Goal: Information Seeking & Learning: Learn about a topic

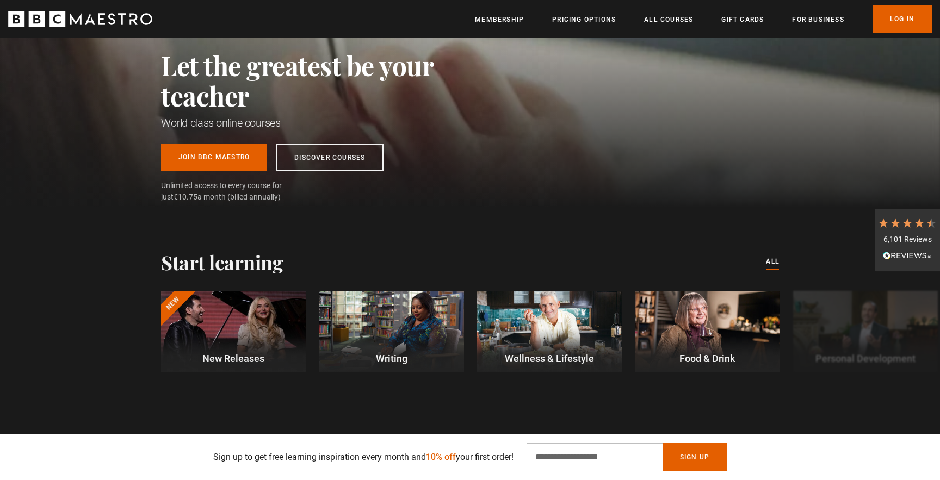
scroll to position [337, 0]
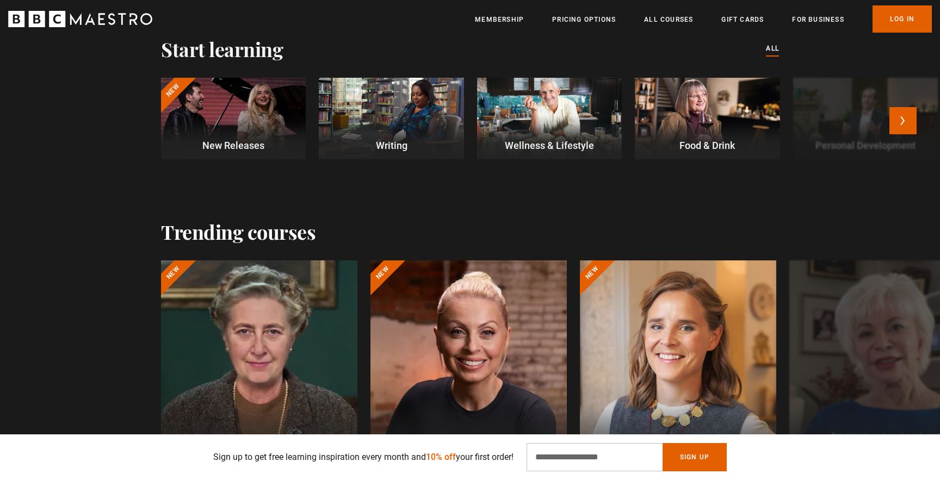
click at [245, 103] on div at bounding box center [233, 119] width 145 height 82
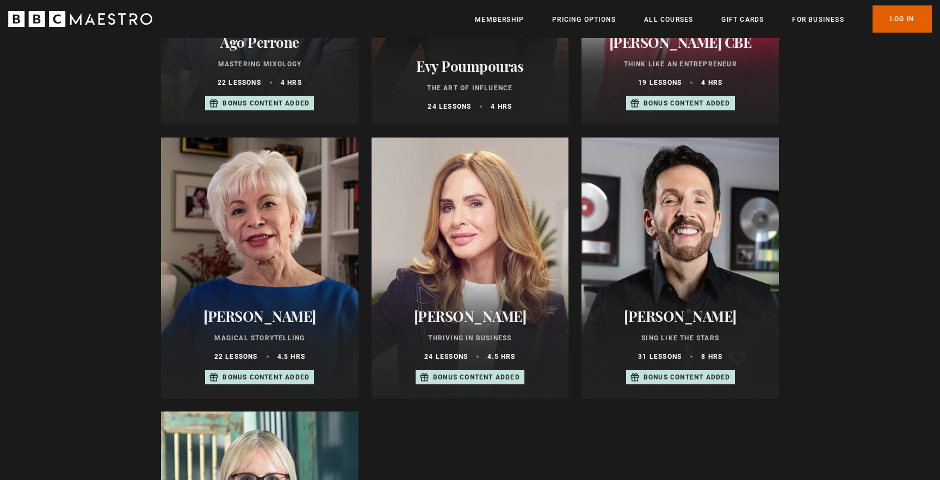
scroll to position [563, 0]
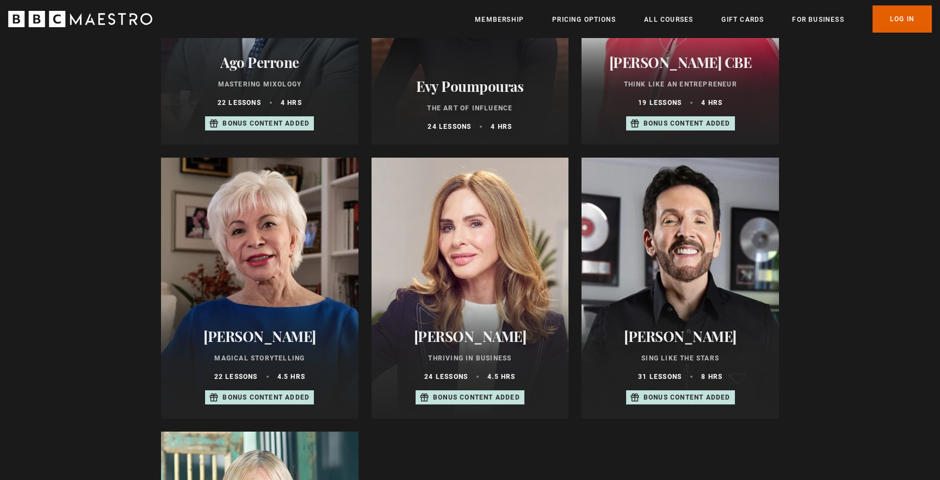
click at [636, 233] on div at bounding box center [679, 288] width 197 height 261
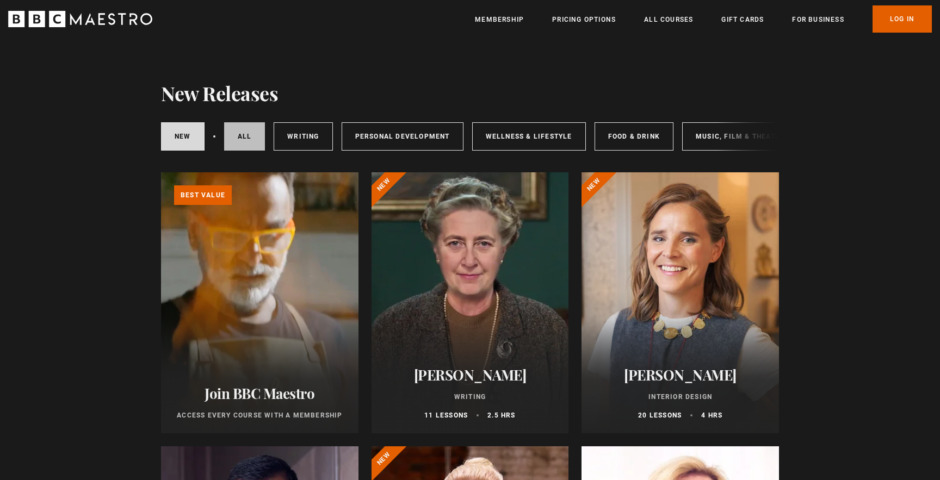
click at [245, 130] on link "All courses" at bounding box center [244, 136] width 41 height 28
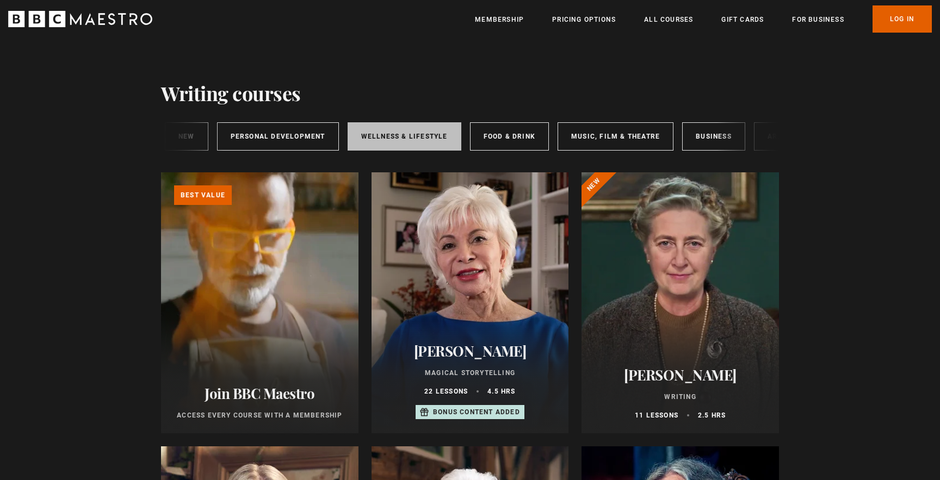
scroll to position [0, 181]
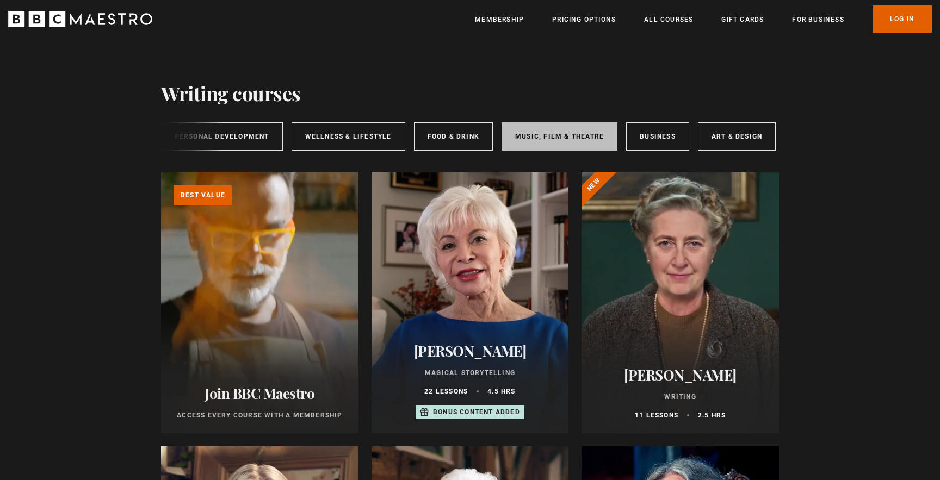
click at [530, 133] on link "Music, Film & Theatre" at bounding box center [559, 136] width 116 height 28
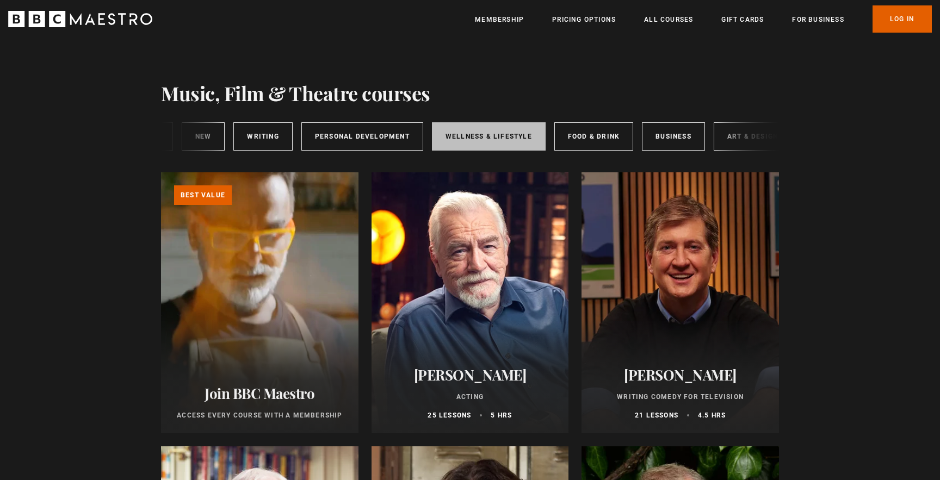
scroll to position [0, 181]
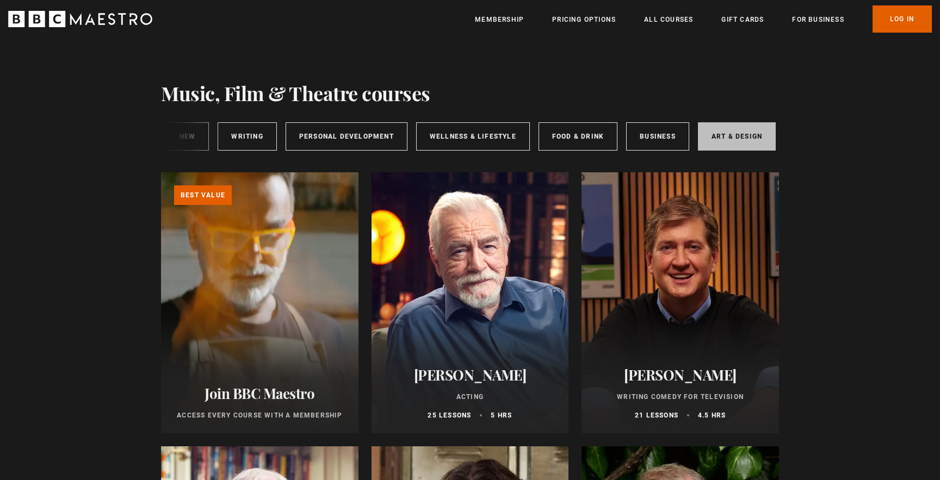
click at [701, 135] on link "Art & Design" at bounding box center [737, 136] width 78 height 28
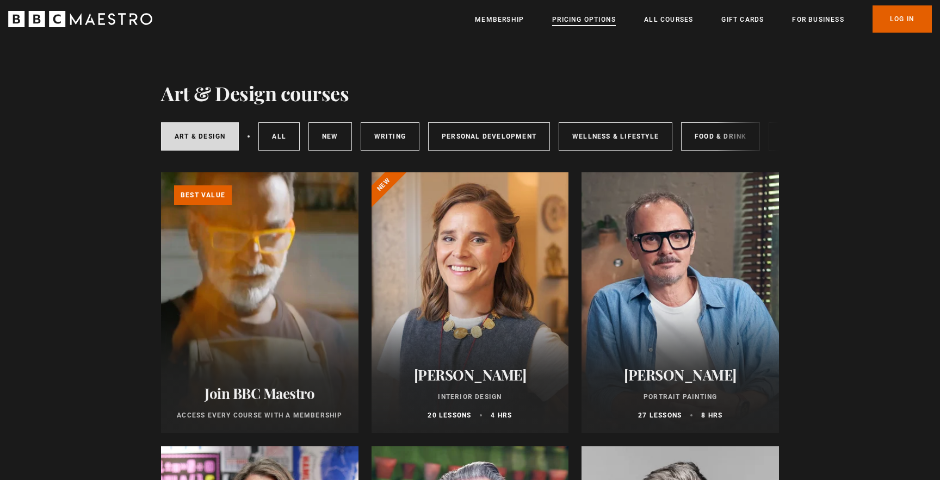
click at [561, 16] on link "Pricing Options" at bounding box center [584, 19] width 64 height 11
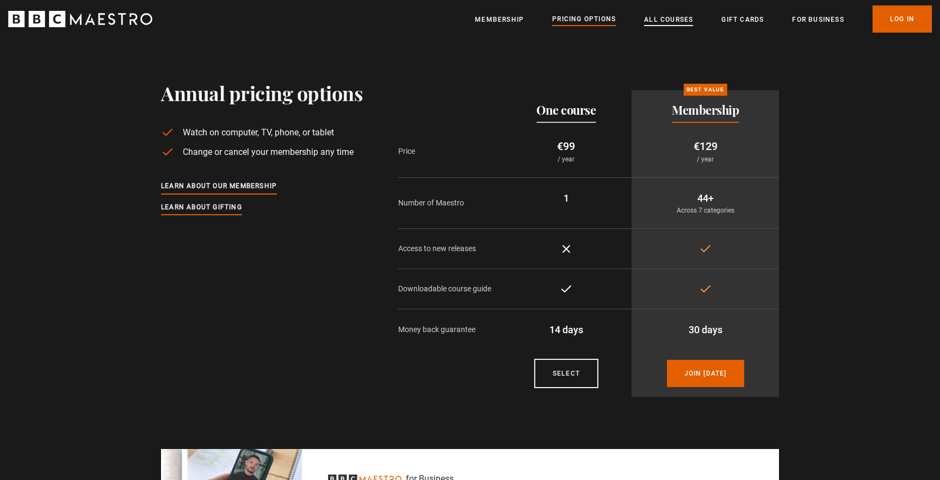
click at [664, 16] on link "All Courses" at bounding box center [668, 19] width 49 height 11
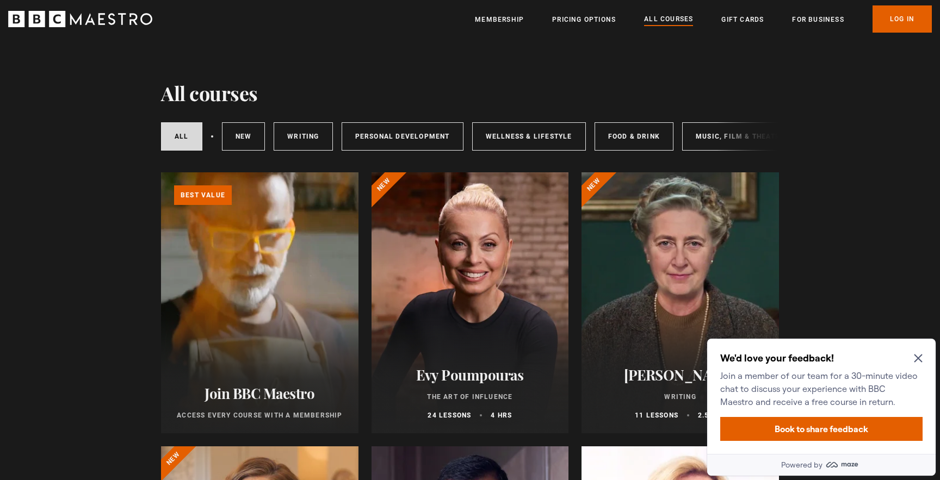
click at [918, 354] on icon "Close Maze Prompt" at bounding box center [918, 358] width 9 height 9
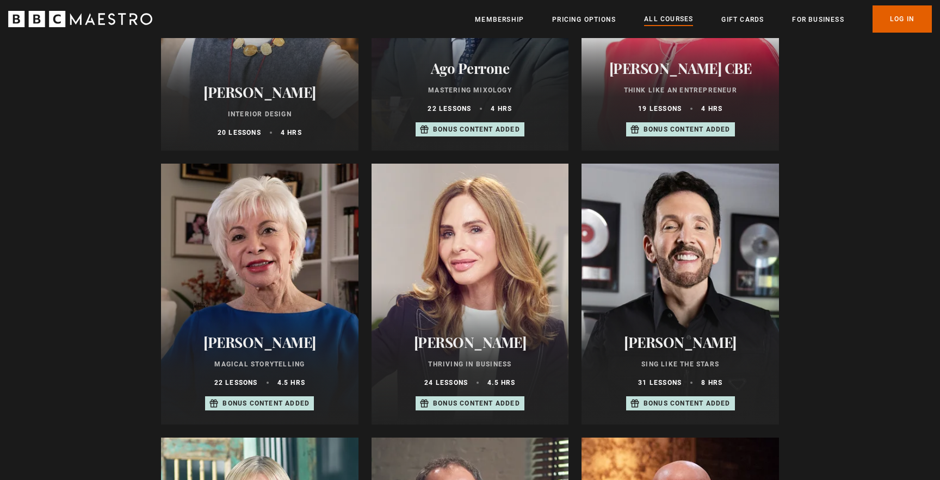
scroll to position [614, 0]
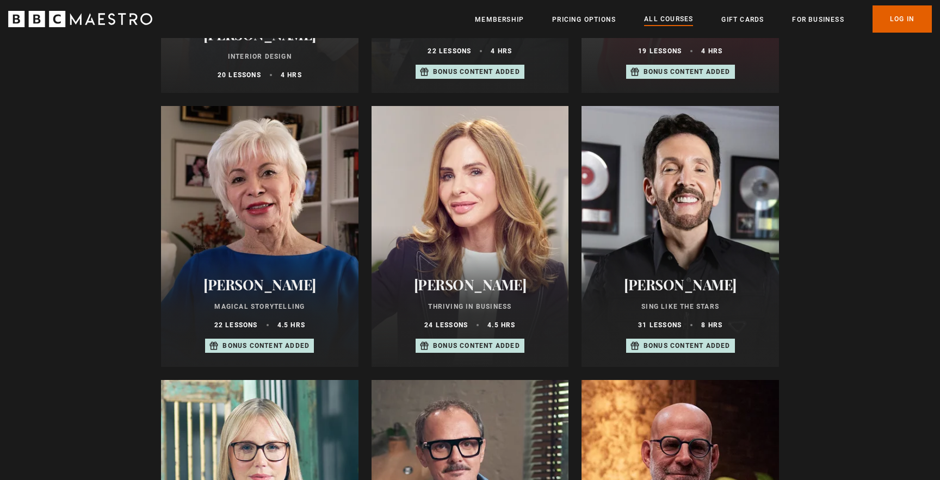
click at [653, 225] on div at bounding box center [679, 236] width 197 height 261
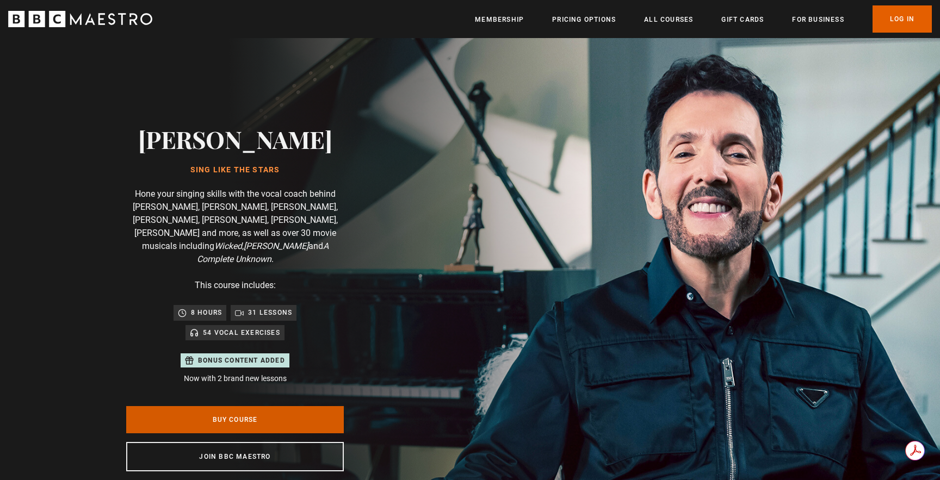
click at [276, 406] on link "Buy Course" at bounding box center [235, 419] width 218 height 27
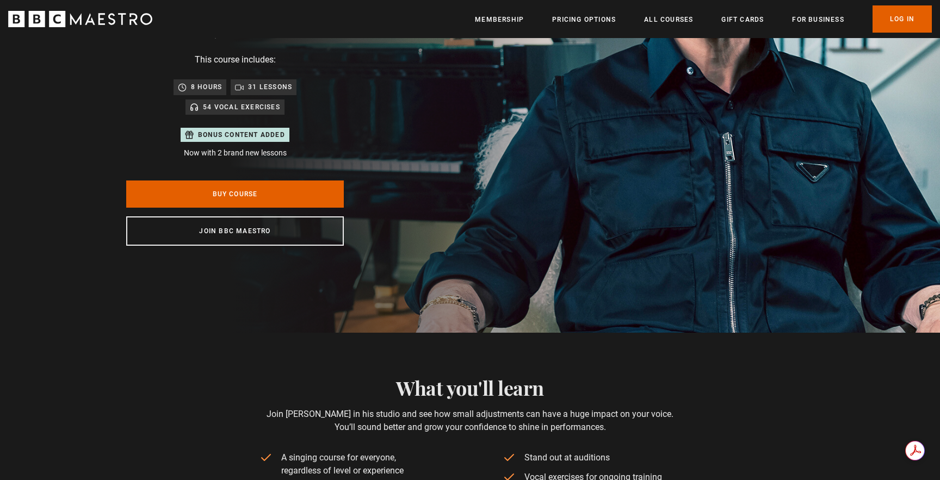
scroll to position [366, 0]
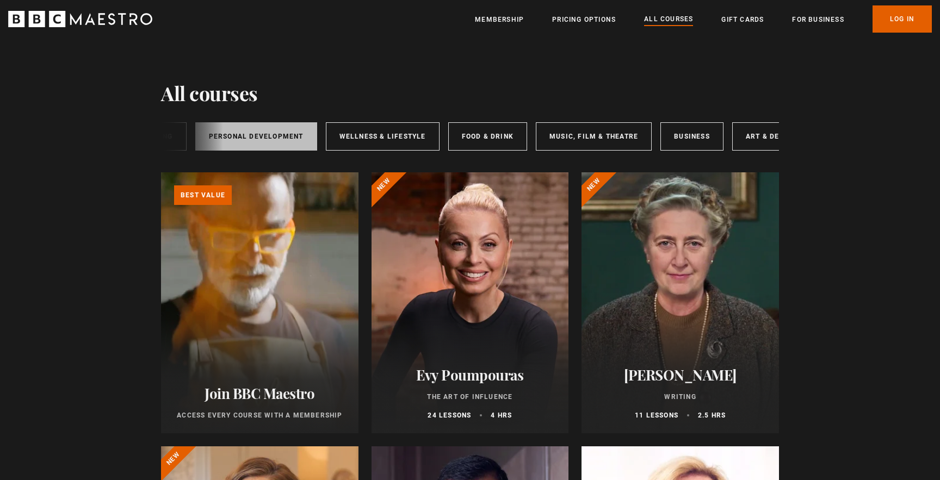
scroll to position [0, 181]
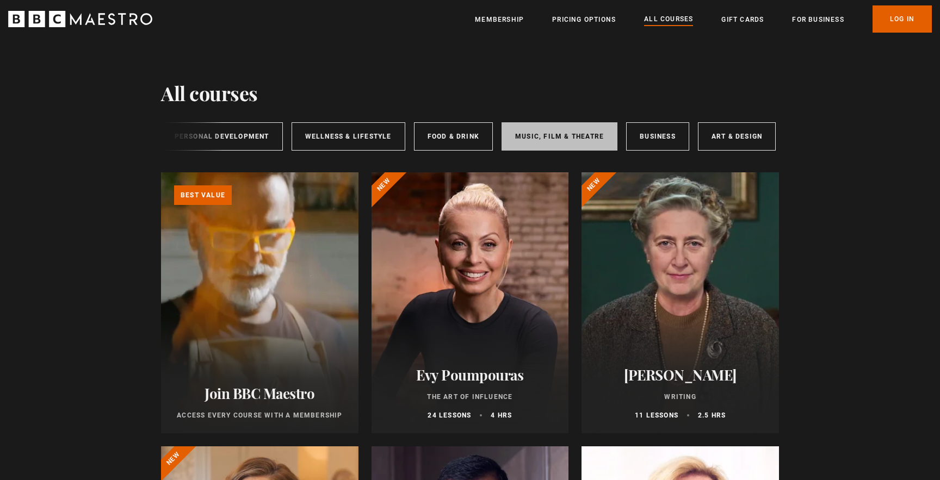
click at [566, 136] on link "Music, Film & Theatre" at bounding box center [559, 136] width 116 height 28
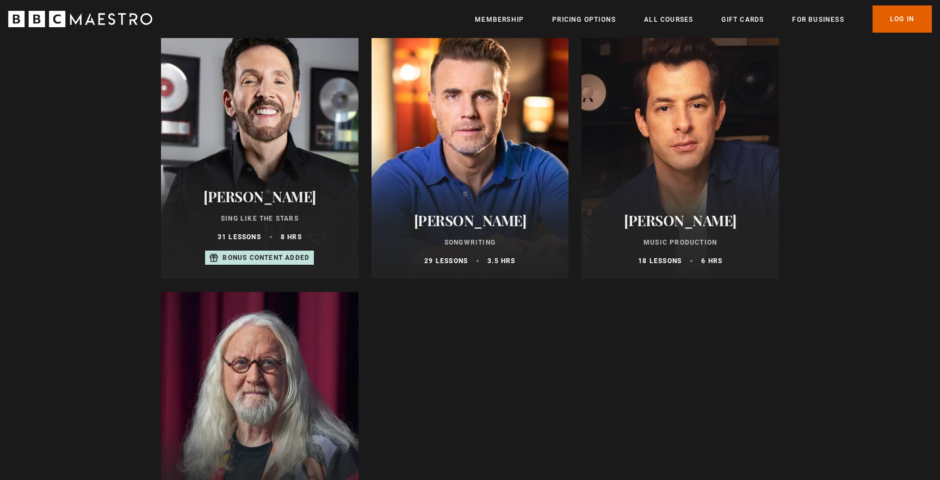
scroll to position [711, 0]
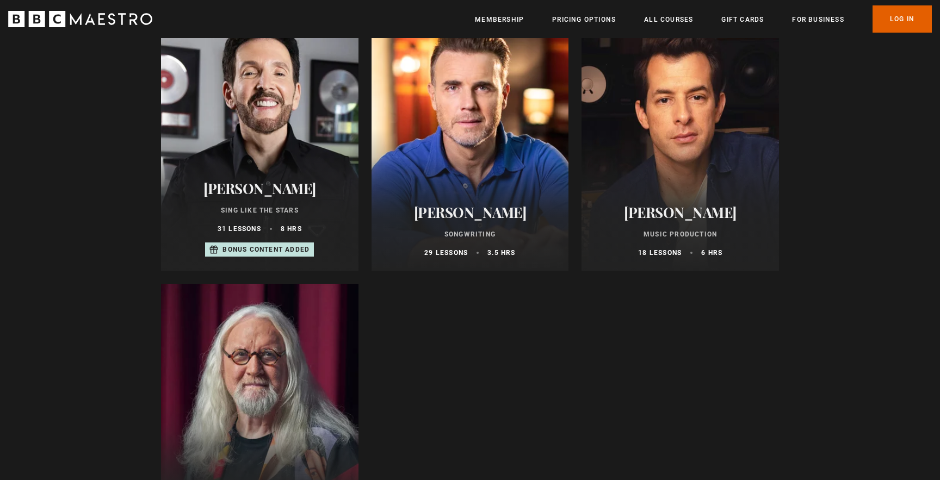
click at [306, 150] on div at bounding box center [259, 140] width 197 height 261
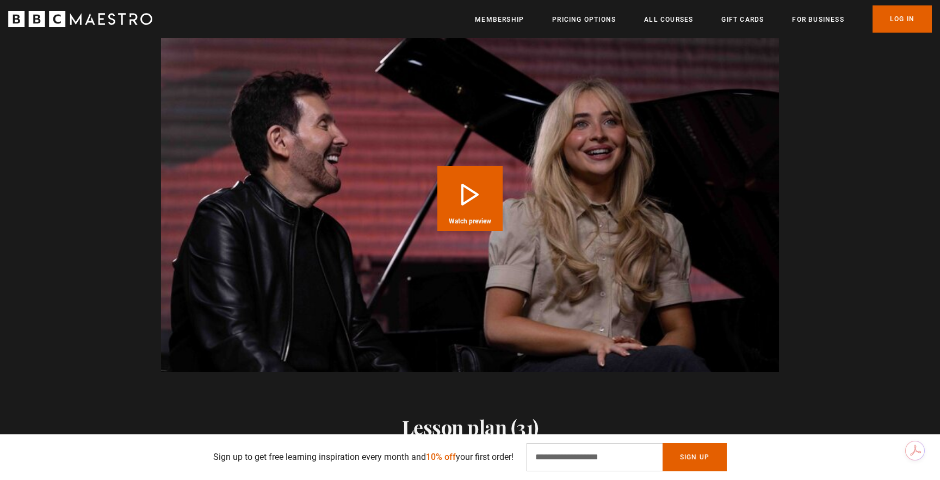
scroll to position [1206, 0]
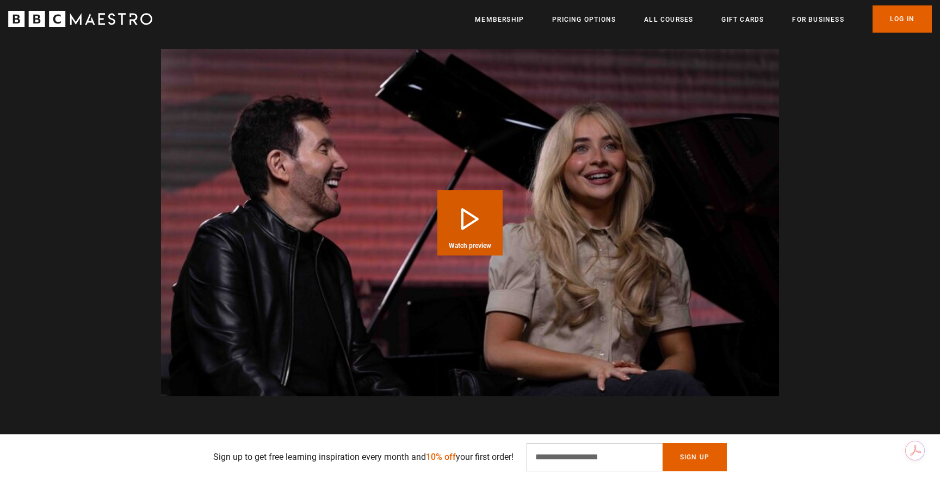
click at [463, 190] on button "Play Course overview for Sing Like the Stars with [PERSON_NAME] Watch preview" at bounding box center [469, 222] width 65 height 65
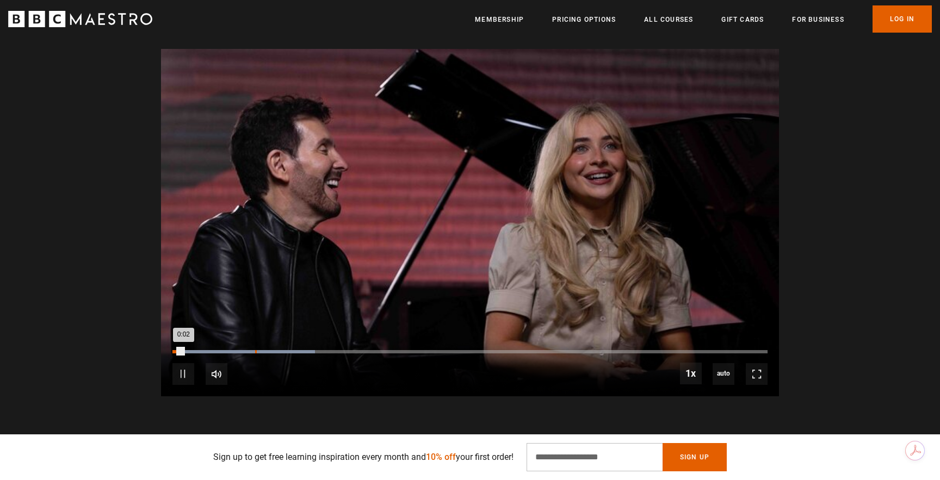
click at [254, 350] on div "Loaded : 24.00% 0:17 0:02" at bounding box center [469, 351] width 595 height 3
click at [298, 350] on div "0:26" at bounding box center [299, 351] width 2 height 3
click at [341, 350] on div "Loaded : 36.00% 0:31 0:26" at bounding box center [469, 351] width 595 height 3
click at [393, 337] on div "10s Skip Back 10 seconds Pause 10s Skip Forward 10 seconds Loaded : 44.00% 0:37…" at bounding box center [470, 367] width 618 height 60
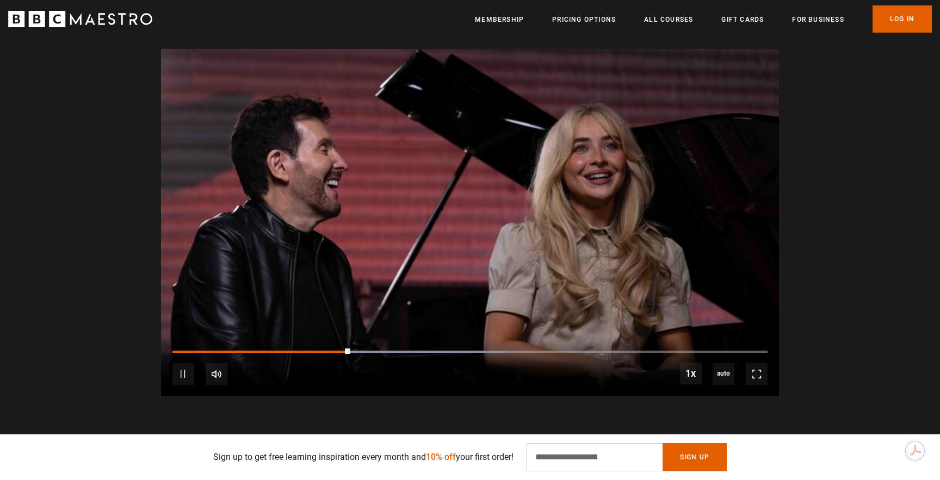
click at [417, 337] on div "10s Skip Back 10 seconds Pause 10s Skip Forward 10 seconds Loaded : 56.00% 0:37…" at bounding box center [470, 367] width 618 height 60
click at [446, 337] on div "10s Skip Back 10 seconds Pause 10s Skip Forward 10 seconds Loaded : 60.00% 0:54…" at bounding box center [470, 367] width 618 height 60
click at [445, 337] on div "10s Skip Back 10 seconds Pause 10s Skip Forward 10 seconds Loaded : 68.00% 0:57…" at bounding box center [470, 367] width 618 height 60
click at [441, 337] on div "10s Skip Back 10 seconds Pause 10s Skip Forward 10 seconds Loaded : 80.00% 0:56…" at bounding box center [470, 367] width 618 height 60
click at [439, 337] on div "10s Skip Back 10 seconds Pause 10s Skip Forward 10 seconds Loaded : 80.00% 0:56…" at bounding box center [470, 367] width 618 height 60
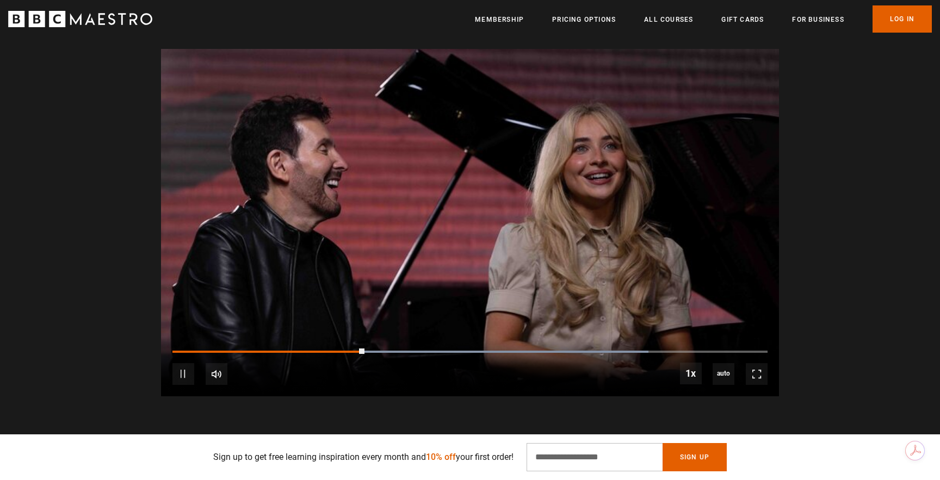
click at [439, 337] on div "10s Skip Back 10 seconds Pause 10s Skip Forward 10 seconds Loaded : 80.00% 0:56…" at bounding box center [470, 367] width 618 height 60
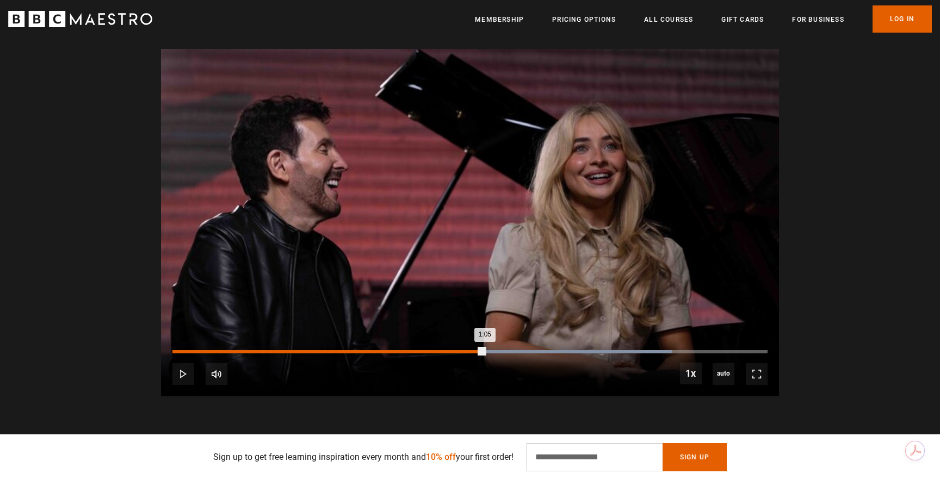
click at [484, 350] on div "Loaded : 84.00% 1:05 1:05" at bounding box center [469, 351] width 595 height 3
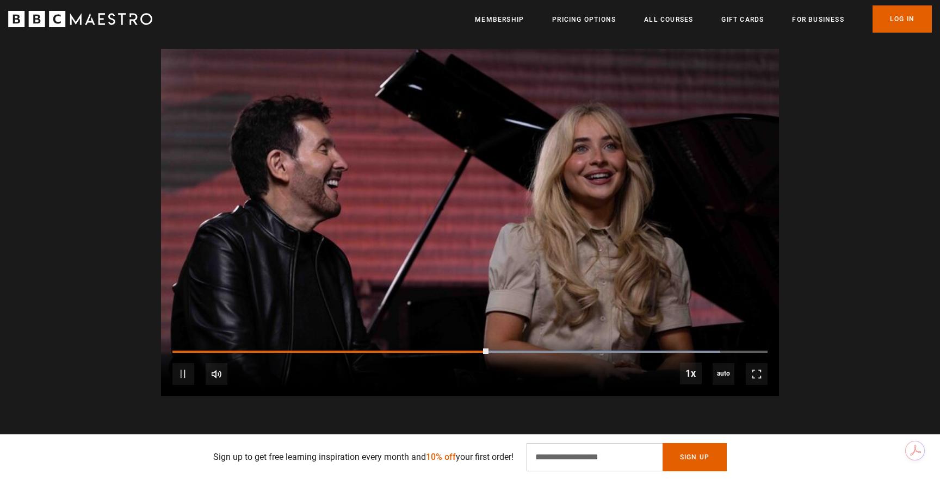
click at [467, 337] on div "10s Skip Back 10 seconds Pause 10s Skip Forward 10 seconds Loaded : 92.00% 1:04…" at bounding box center [470, 367] width 618 height 60
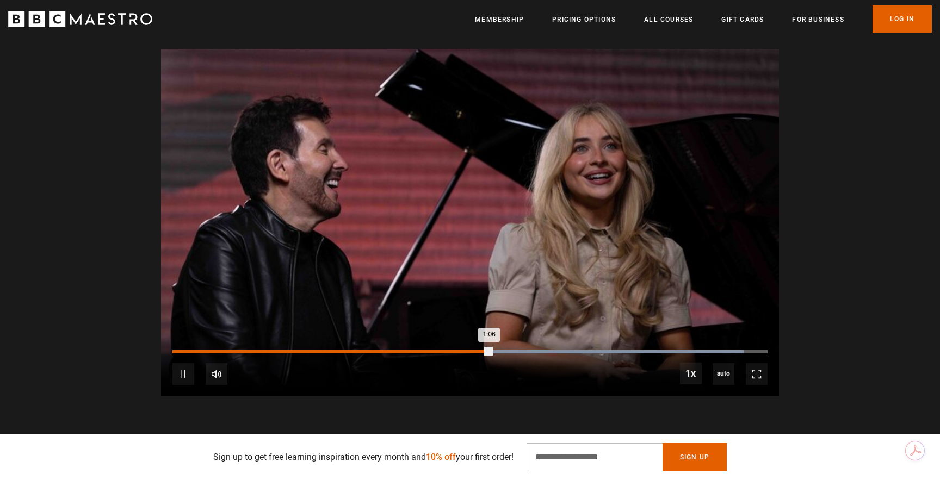
click at [461, 350] on div "1:06" at bounding box center [331, 351] width 319 height 3
click at [438, 350] on div "1:01" at bounding box center [318, 351] width 293 height 3
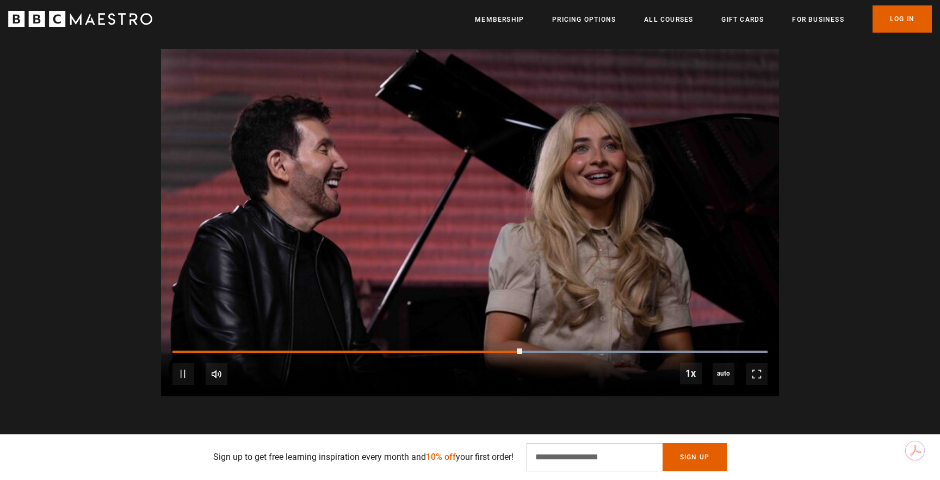
scroll to position [0, 570]
click at [550, 337] on div "10s Skip Back 10 seconds Pause 10s Skip Forward 10 seconds Loaded : 100.00% 1:1…" at bounding box center [470, 367] width 618 height 60
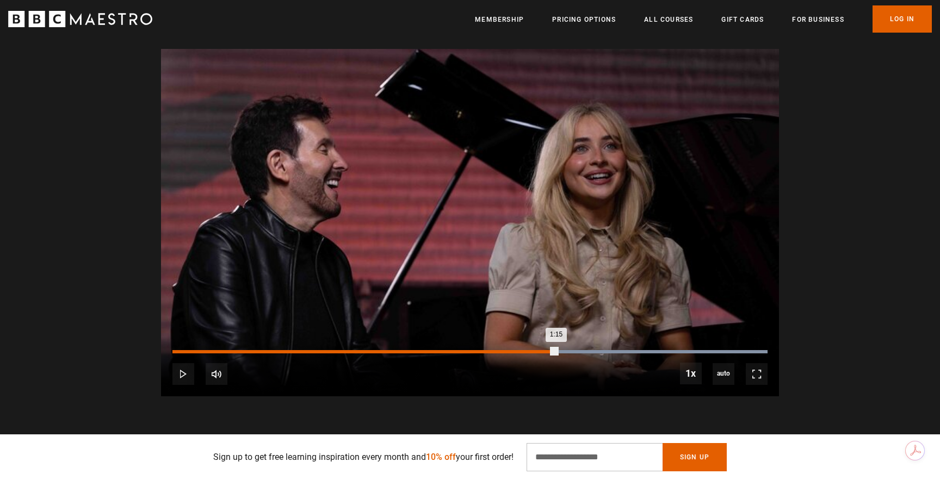
click at [556, 350] on div "Loaded : 100.00% 1:20 1:15" at bounding box center [469, 351] width 595 height 3
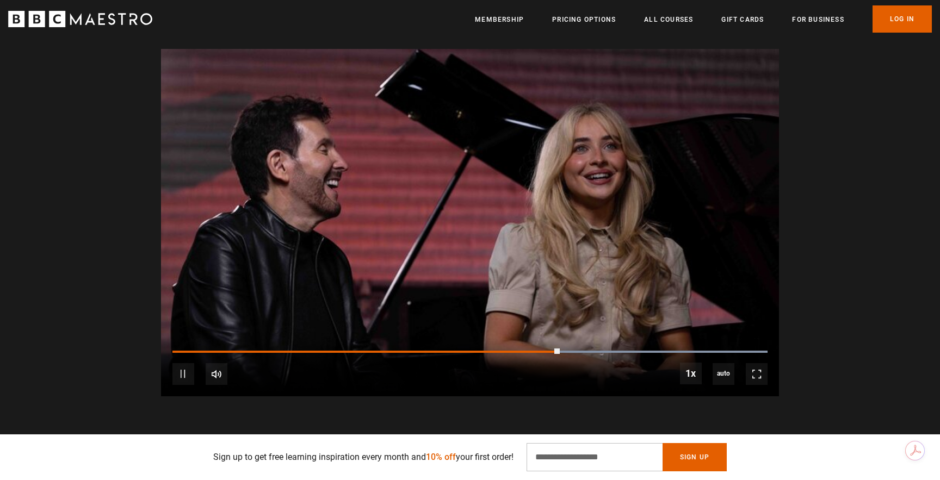
click at [592, 337] on div "10s Skip Back 10 seconds Pause 10s Skip Forward 10 seconds Loaded : 100.00% 1:2…" at bounding box center [470, 367] width 618 height 60
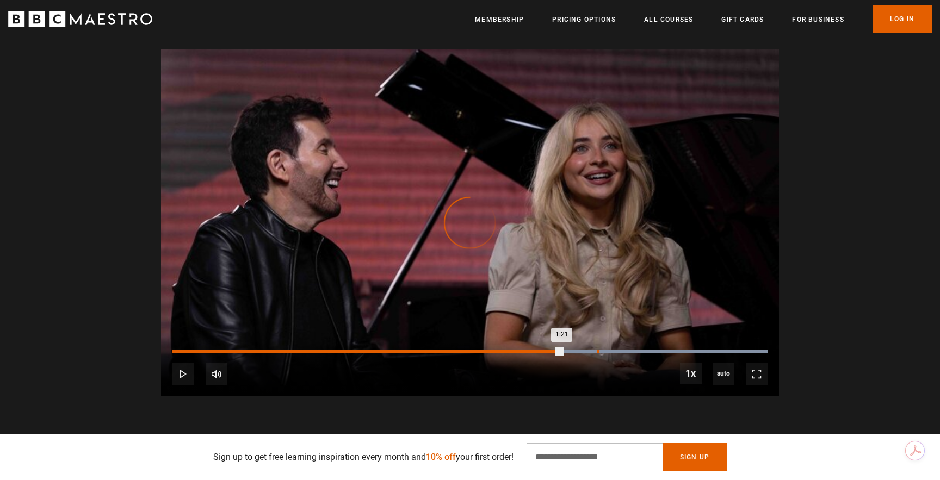
click at [597, 350] on div "Loaded : 100.00% 1:28 1:21" at bounding box center [469, 351] width 595 height 3
click at [645, 350] on div "Loaded : 100.00% 1:38 1:29" at bounding box center [469, 351] width 595 height 3
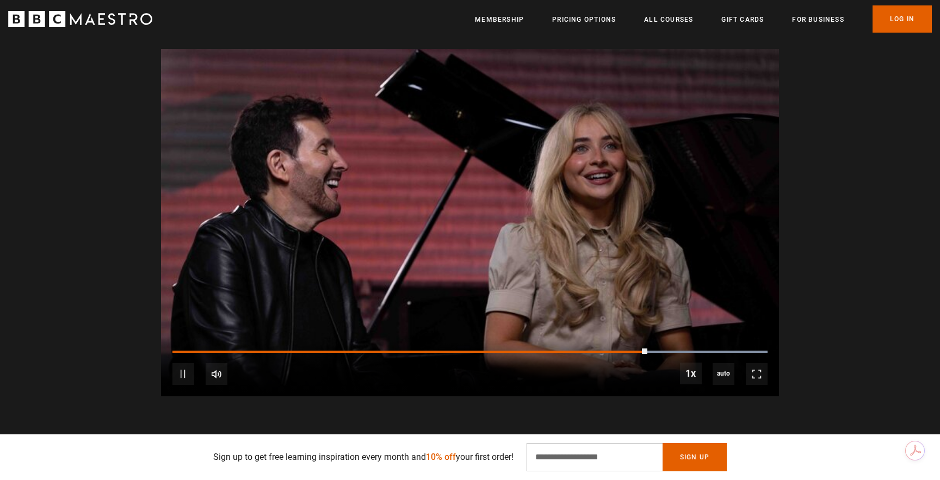
click at [694, 337] on div "10s Skip Back 10 seconds Pause 10s Skip Forward 10 seconds Loaded : 100.00% 1:4…" at bounding box center [470, 367] width 618 height 60
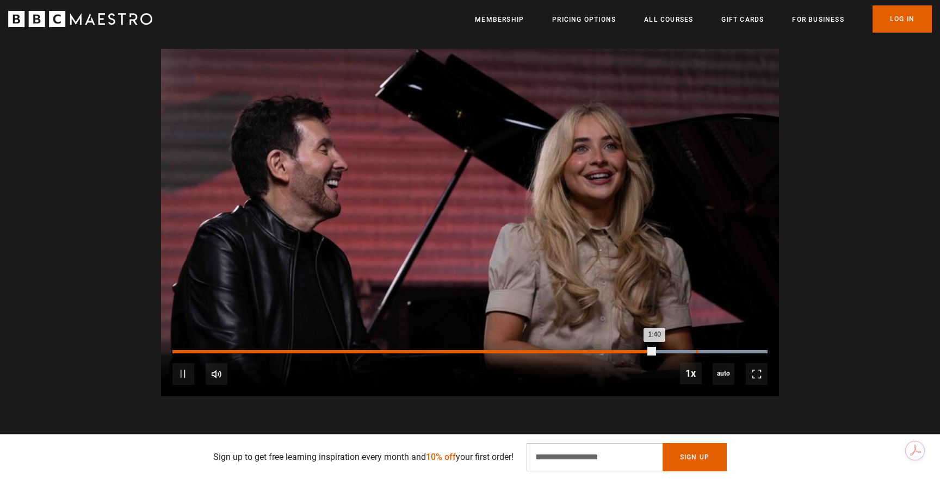
click at [698, 350] on div "Loaded : 100.00% 1:49 1:40" at bounding box center [469, 351] width 595 height 3
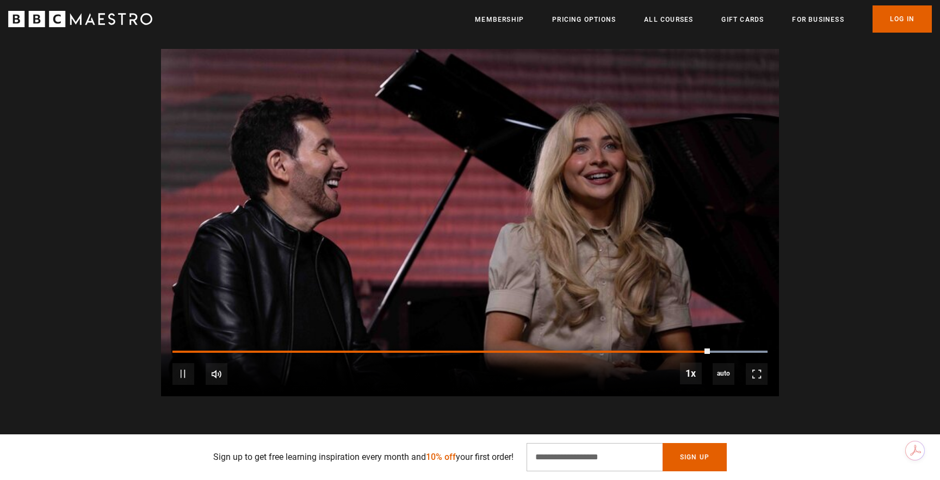
click at [665, 281] on video "Video Player" at bounding box center [470, 222] width 618 height 347
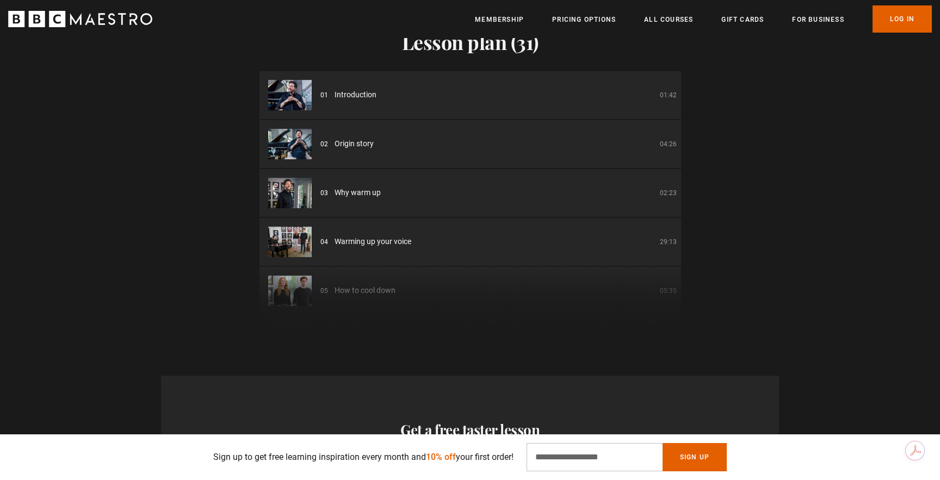
scroll to position [0, 712]
click at [512, 80] on li "01 Introduction 01:42" at bounding box center [469, 95] width 421 height 48
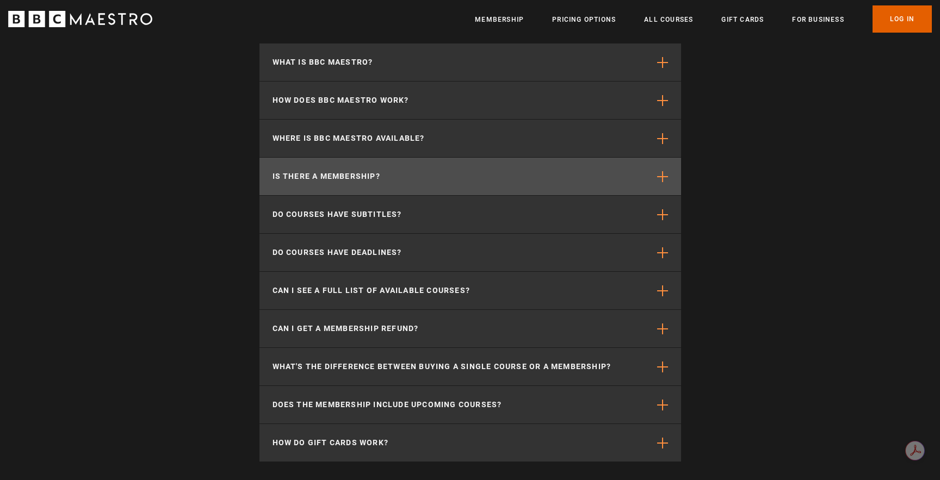
scroll to position [3627, 0]
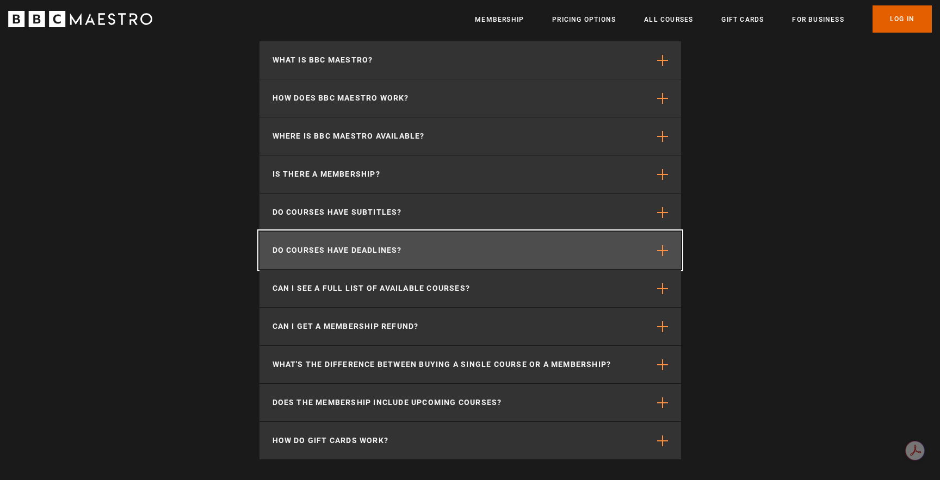
click at [442, 232] on button "Do courses have deadlines?" at bounding box center [469, 251] width 421 height 38
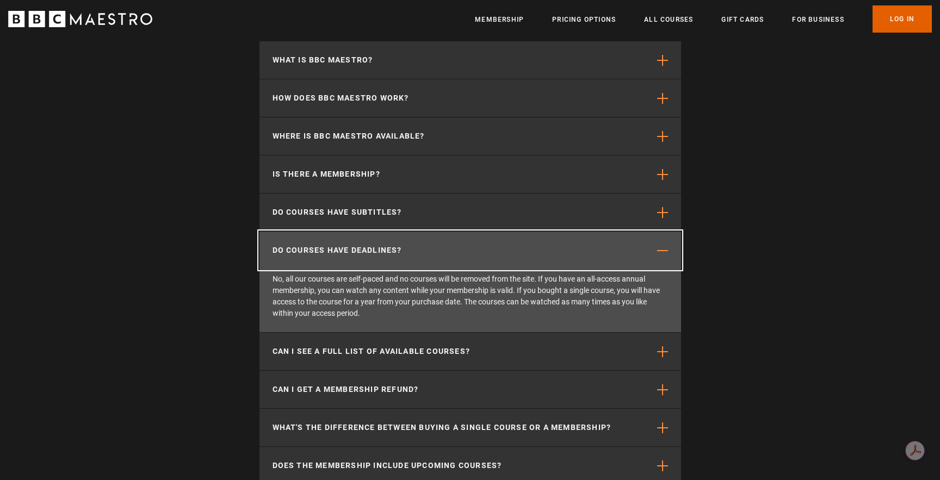
click at [442, 232] on button "Do courses have deadlines?" at bounding box center [469, 251] width 421 height 38
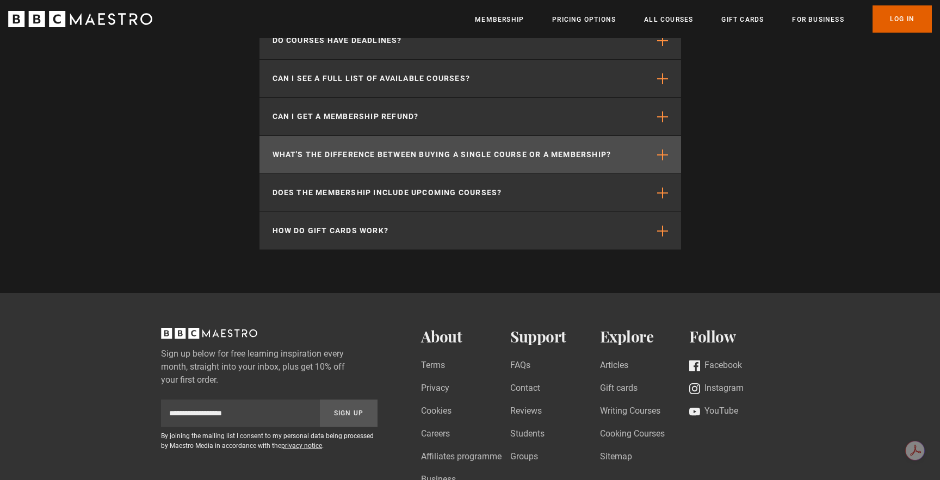
scroll to position [3840, 0]
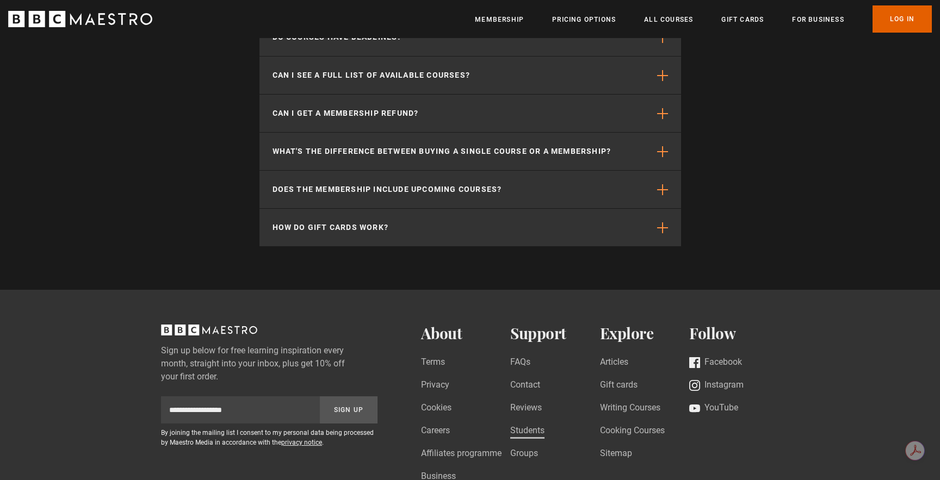
click at [523, 424] on link "Students" at bounding box center [527, 431] width 34 height 15
